Goal: Find specific page/section: Find specific page/section

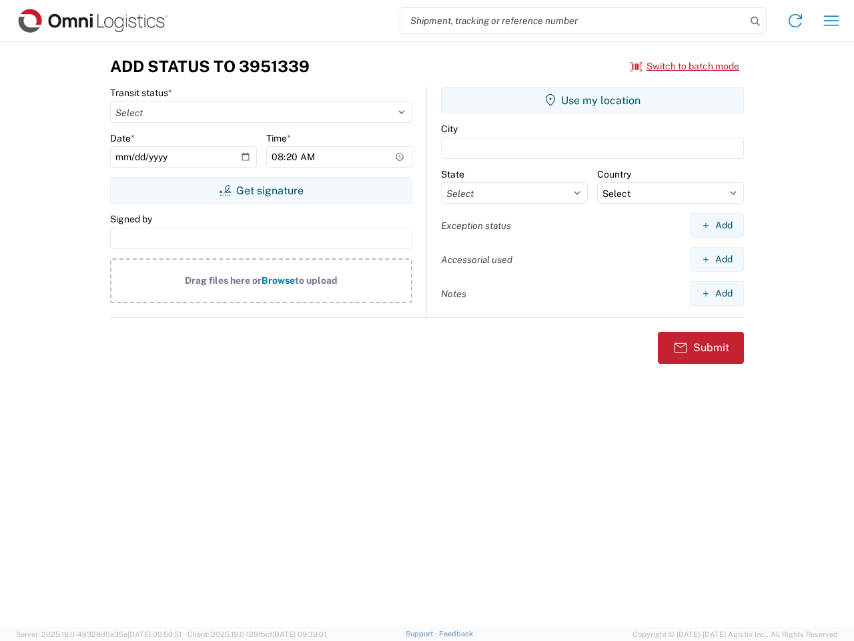
click at [573, 21] on input "search" at bounding box center [573, 20] width 346 height 25
click at [756, 21] on icon at bounding box center [755, 21] width 19 height 19
click at [796, 21] on icon at bounding box center [795, 20] width 21 height 21
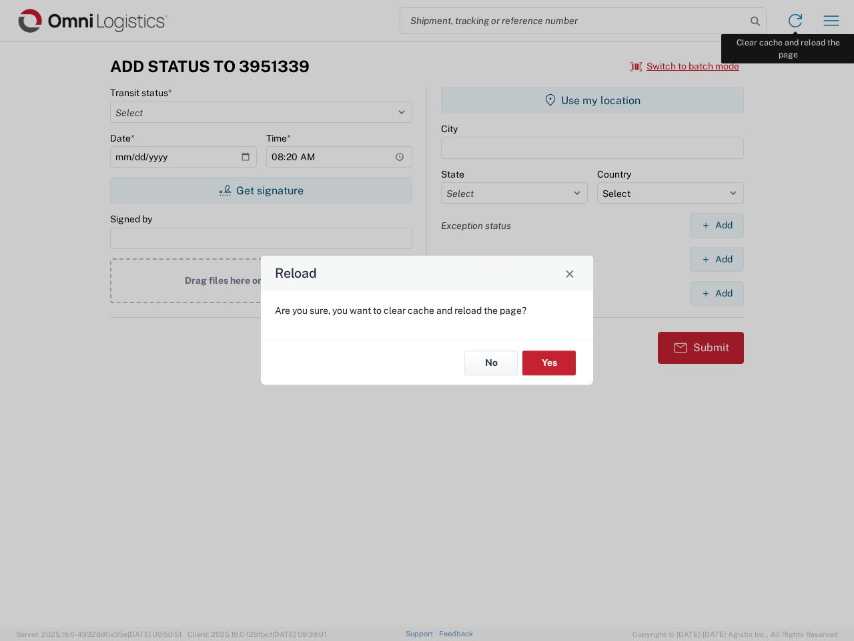
click at [832, 21] on div "Reload Are you sure, you want to clear cache and reload the page? No Yes" at bounding box center [427, 320] width 854 height 641
click at [685, 66] on div "Reload Are you sure, you want to clear cache and reload the page? No Yes" at bounding box center [427, 320] width 854 height 641
click at [261, 190] on div "Reload Are you sure, you want to clear cache and reload the page? No Yes" at bounding box center [427, 320] width 854 height 641
click at [593, 100] on div "Reload Are you sure, you want to clear cache and reload the page? No Yes" at bounding box center [427, 320] width 854 height 641
click at [717, 225] on div "Reload Are you sure, you want to clear cache and reload the page? No Yes" at bounding box center [427, 320] width 854 height 641
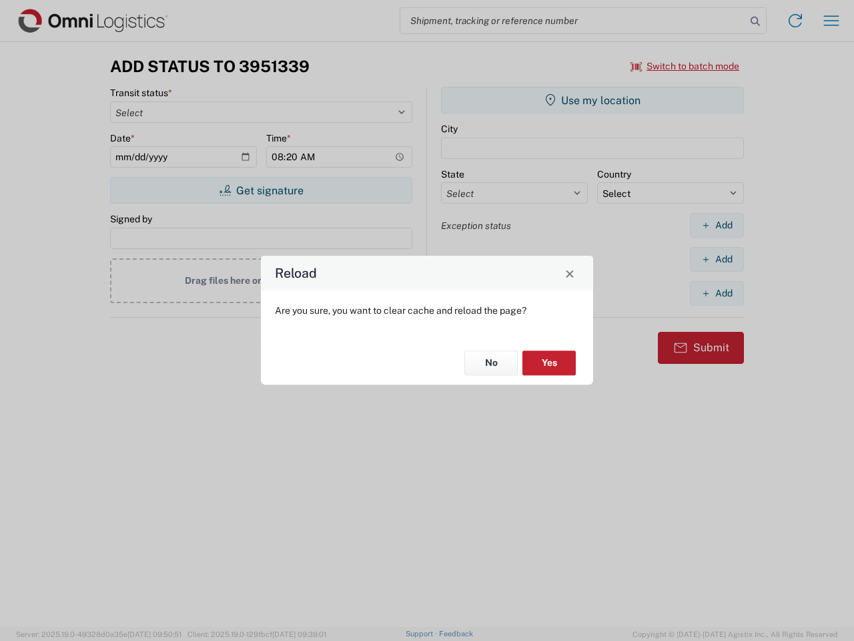
click at [717, 259] on div "Reload Are you sure, you want to clear cache and reload the page? No Yes" at bounding box center [427, 320] width 854 height 641
click at [717, 293] on div "Reload Are you sure, you want to clear cache and reload the page? No Yes" at bounding box center [427, 320] width 854 height 641
